Goal: Transaction & Acquisition: Purchase product/service

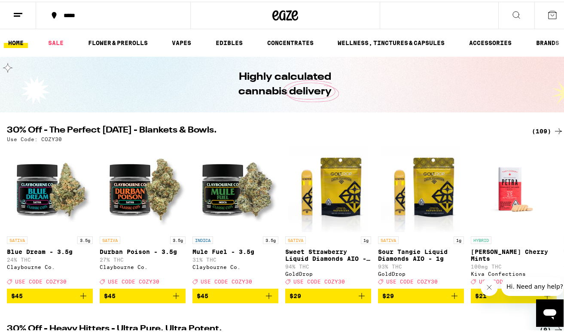
click at [511, 13] on icon at bounding box center [516, 13] width 10 height 10
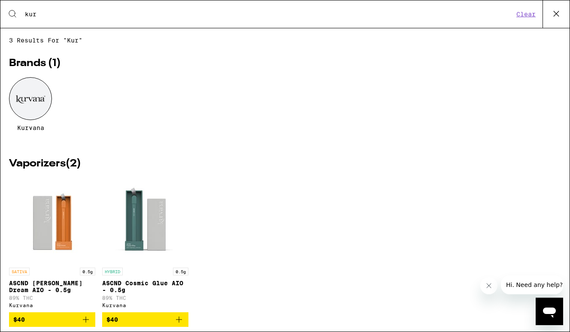
type input "kurv"
